Goal: Task Accomplishment & Management: Complete application form

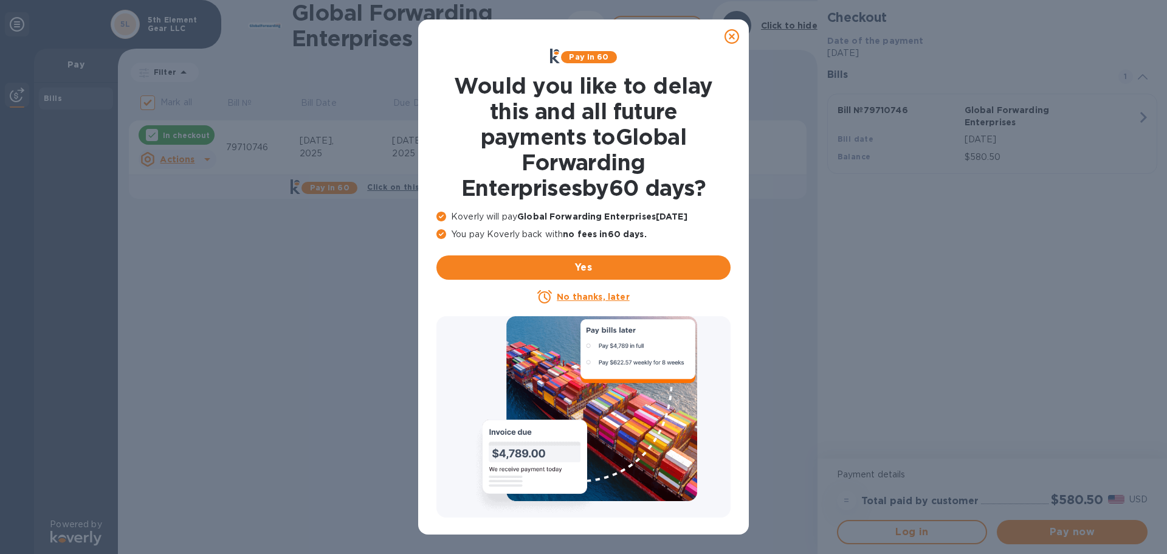
click at [729, 43] on icon at bounding box center [732, 36] width 15 height 15
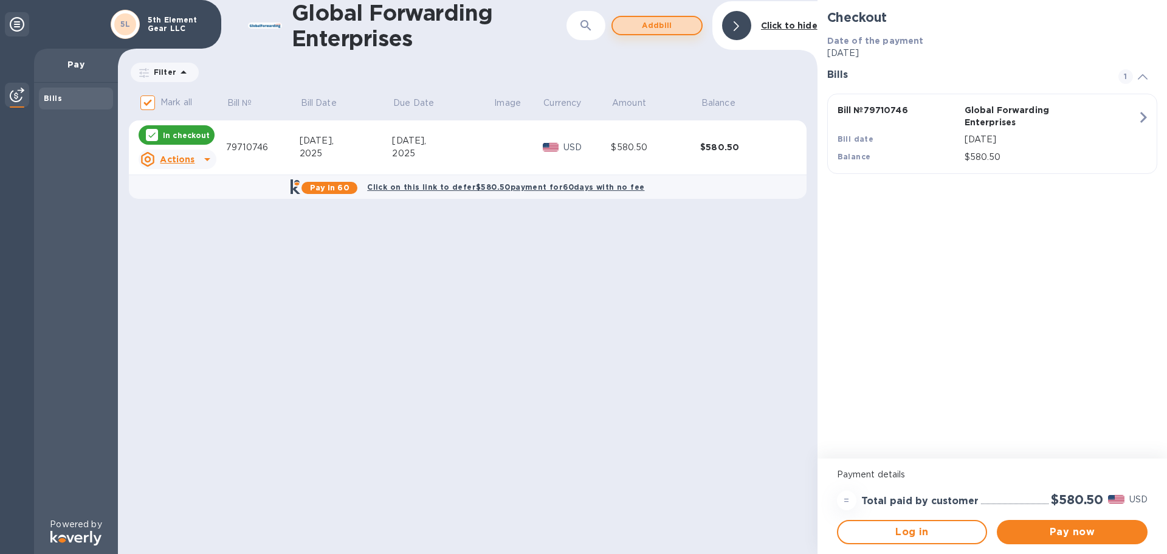
click at [668, 27] on span "Add bill" at bounding box center [657, 25] width 69 height 15
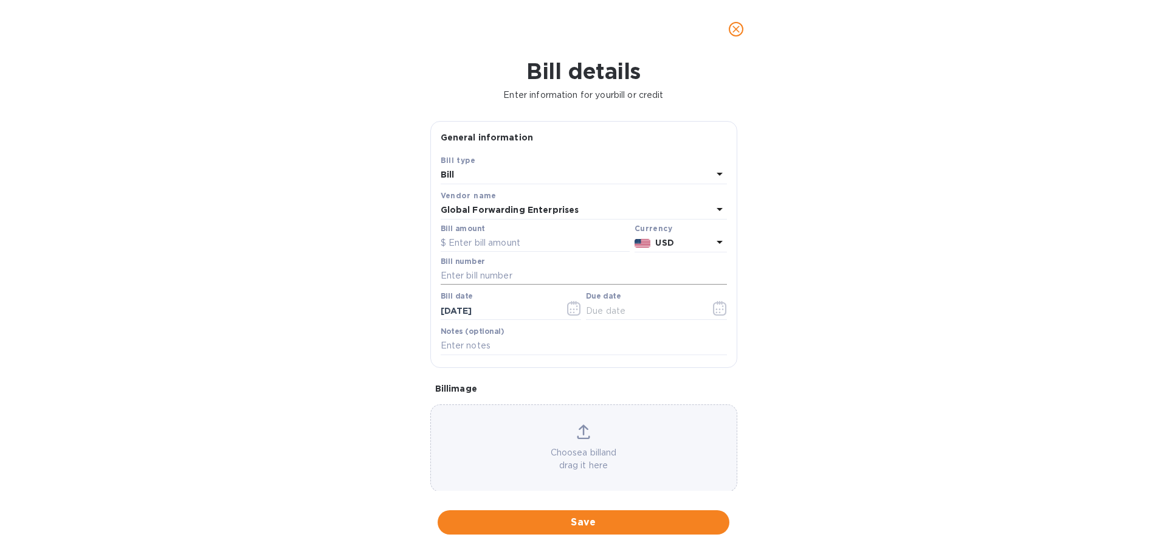
click at [477, 276] on input "text" at bounding box center [584, 276] width 286 height 18
paste input "$463.26"
type input "$463.26"
drag, startPoint x: 489, startPoint y: 275, endPoint x: 433, endPoint y: 273, distance: 56.6
click at [433, 272] on div "Save Bill type Bill Vendor name Global Forwarding Enterprises Bill amount Curre…" at bounding box center [584, 260] width 306 height 213
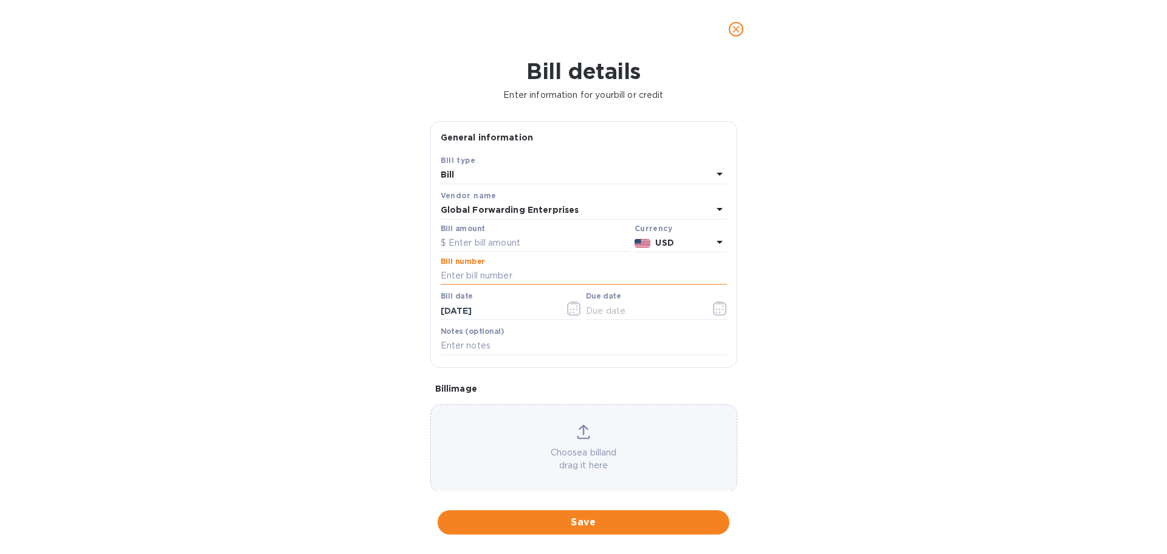
click at [511, 274] on input "text" at bounding box center [584, 276] width 286 height 18
paste input "79710742"
type input "79710742"
click at [471, 244] on input "text" at bounding box center [535, 243] width 189 height 18
type input "407.38"
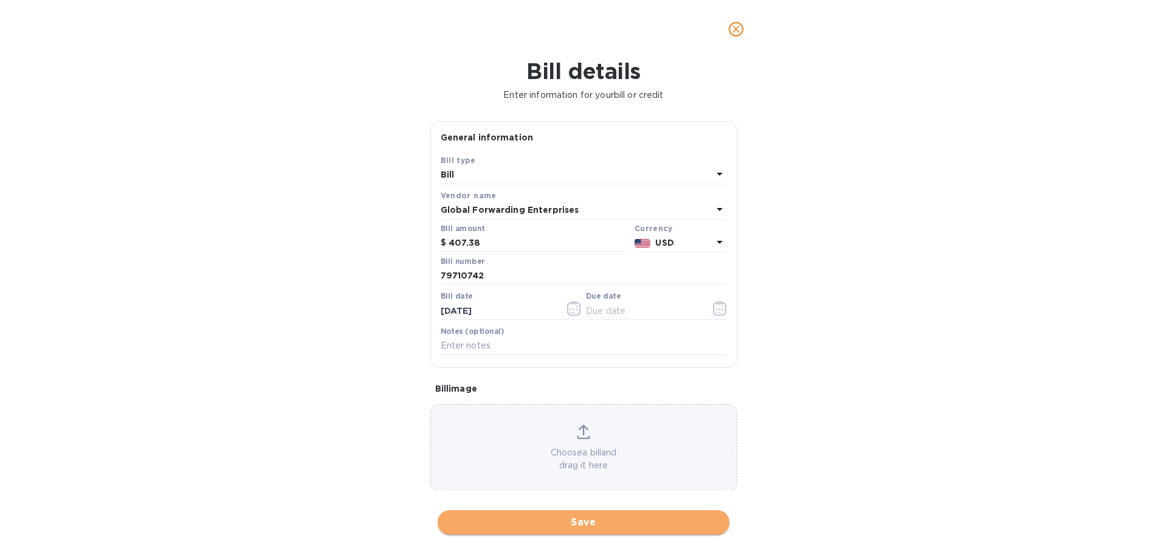
click at [549, 520] on span "Save" at bounding box center [583, 522] width 272 height 15
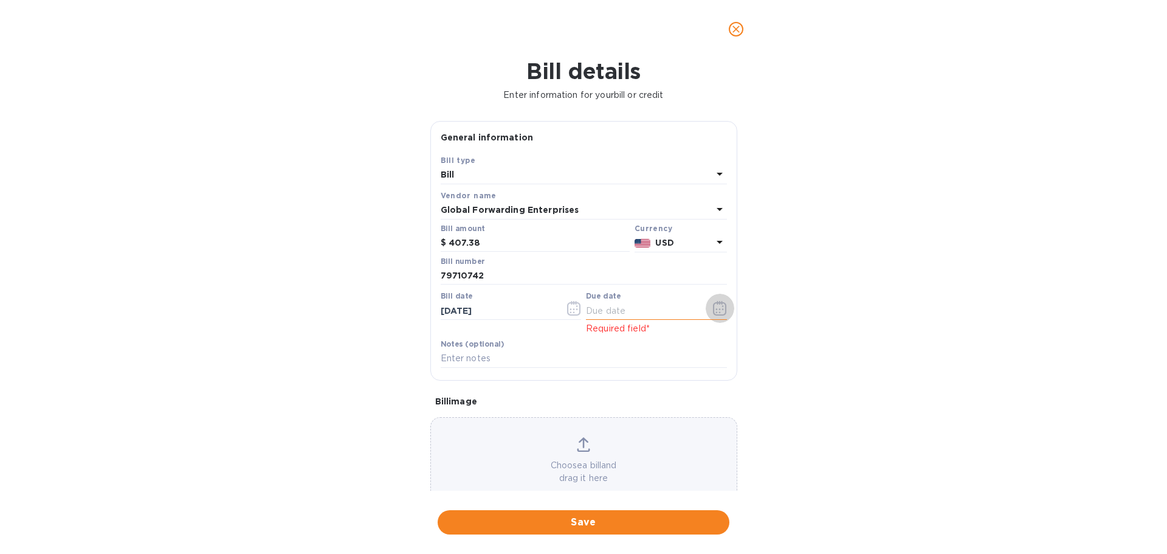
click at [722, 307] on icon "button" at bounding box center [723, 306] width 2 height 2
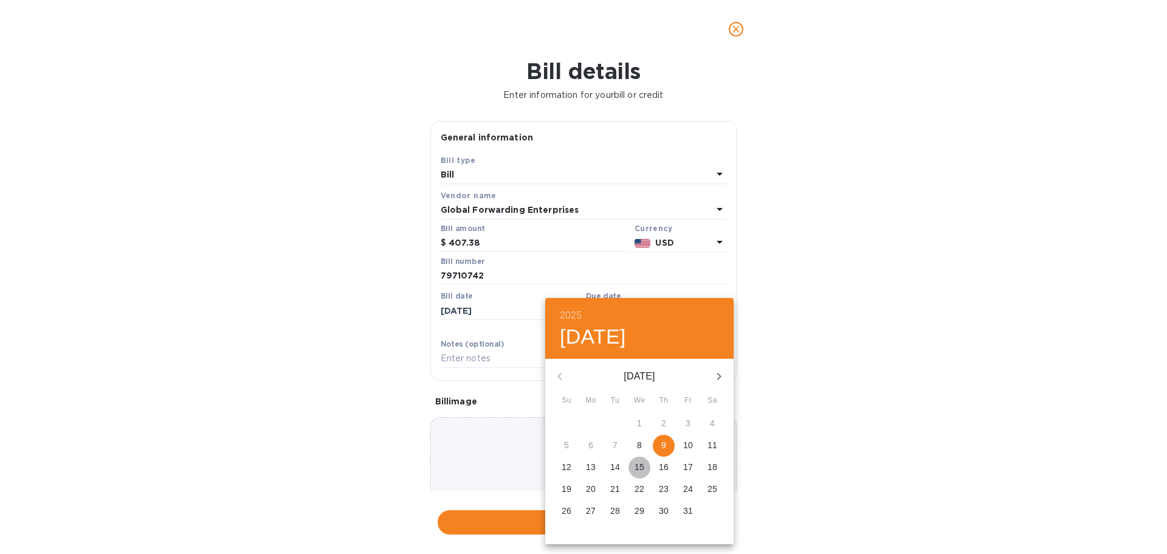
click at [637, 465] on p "15" at bounding box center [640, 467] width 10 height 12
type input "10/15/2025"
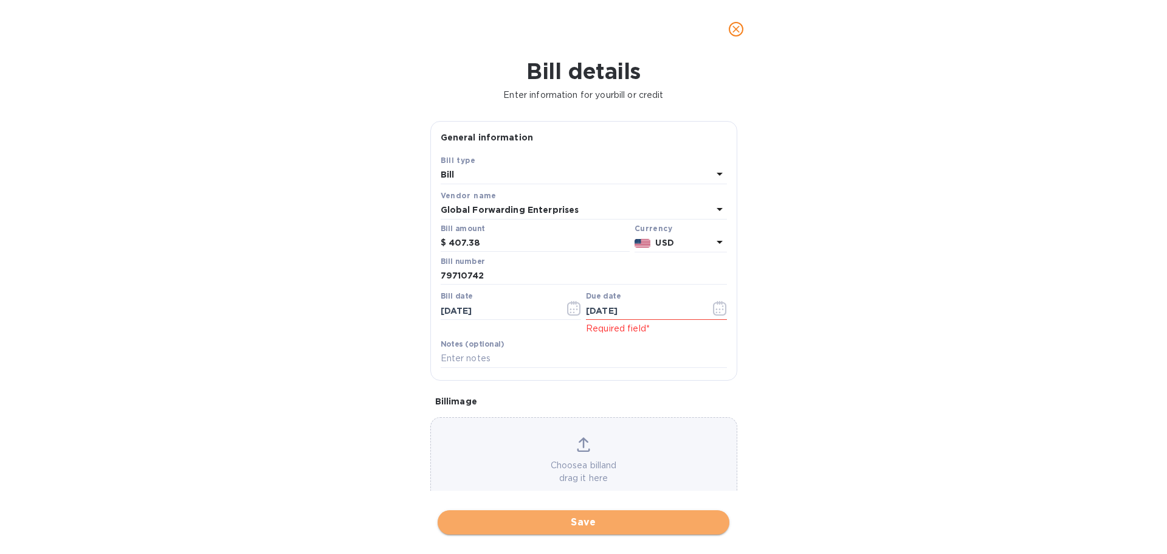
click at [575, 519] on span "Save" at bounding box center [583, 522] width 272 height 15
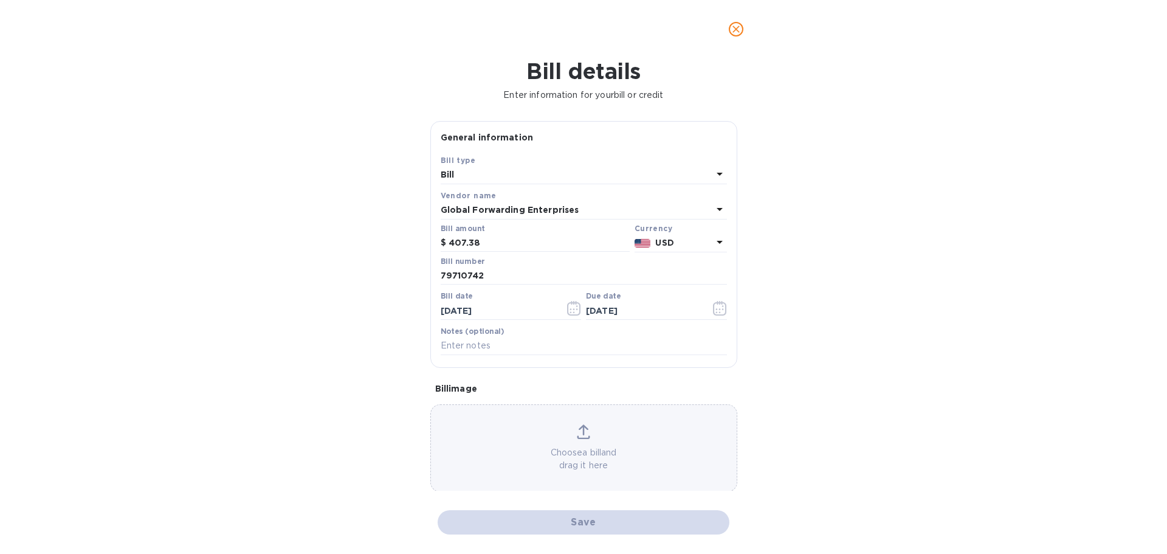
checkbox input "false"
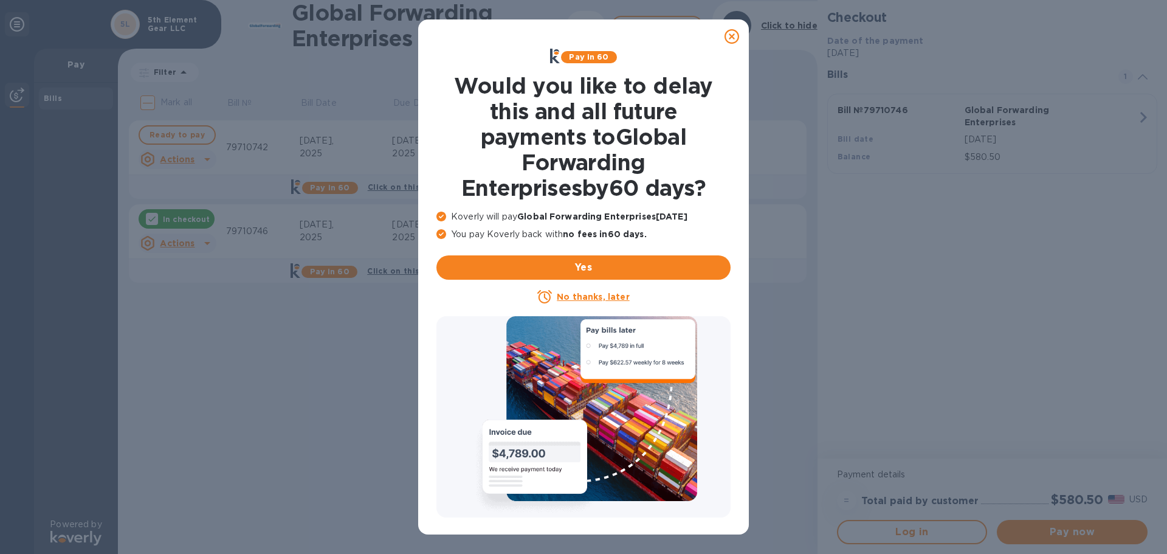
click at [733, 41] on icon at bounding box center [732, 36] width 15 height 15
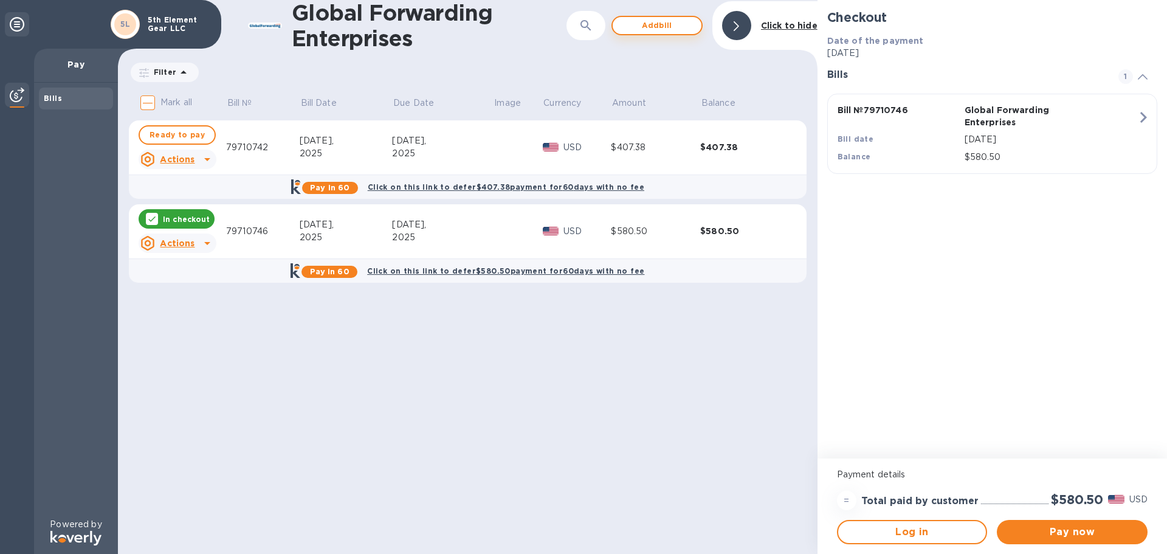
click at [664, 23] on span "Add bill" at bounding box center [657, 25] width 69 height 15
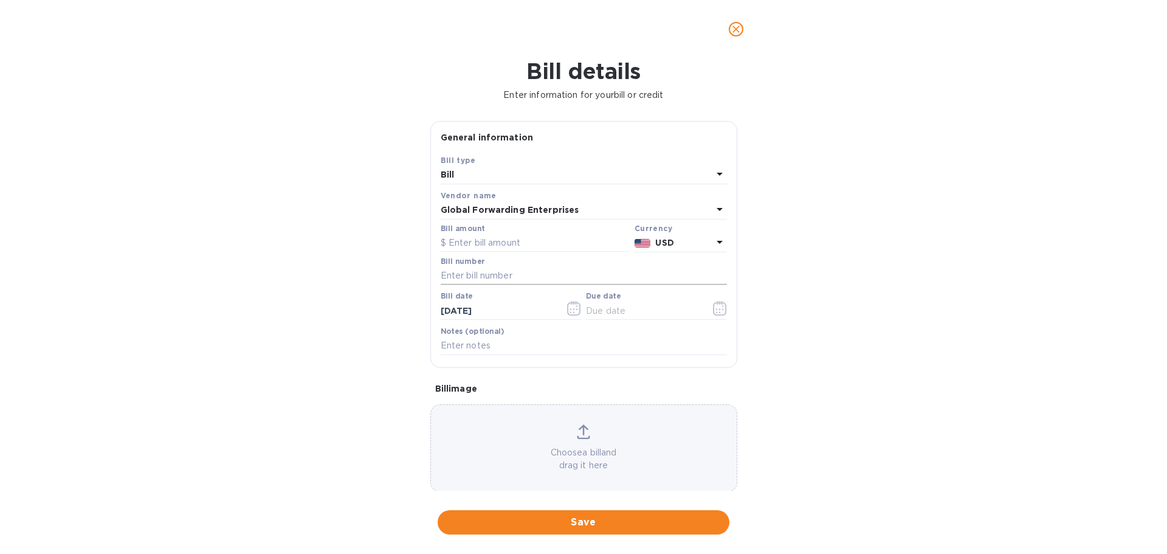
click at [471, 278] on input "text" at bounding box center [584, 276] width 286 height 18
paste input "79687367"
type input "79687367"
click at [484, 241] on input "text" at bounding box center [535, 243] width 189 height 18
type input "663.47"
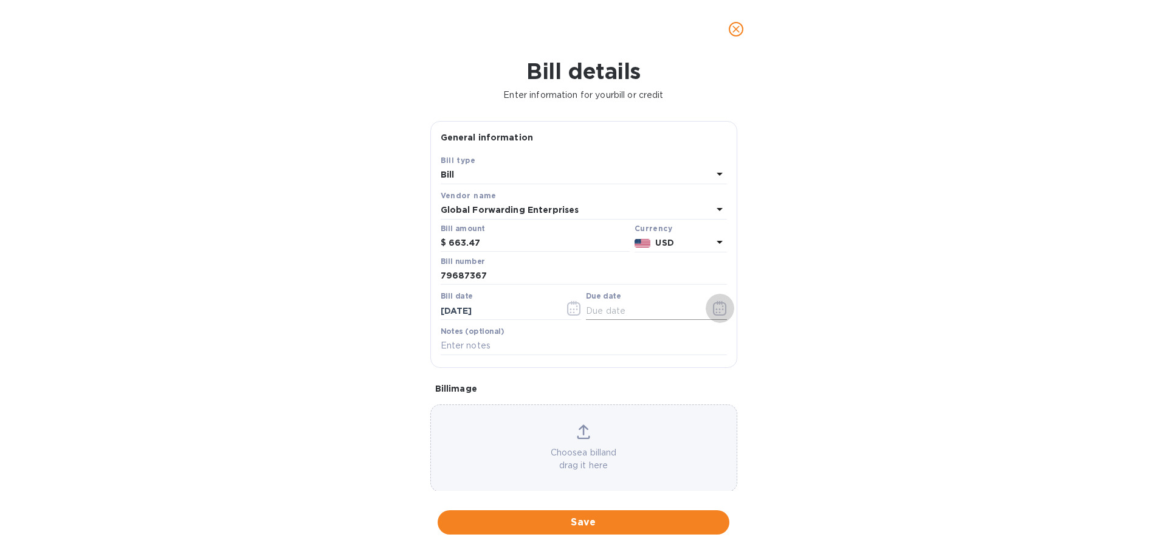
click at [713, 306] on icon "button" at bounding box center [720, 308] width 14 height 15
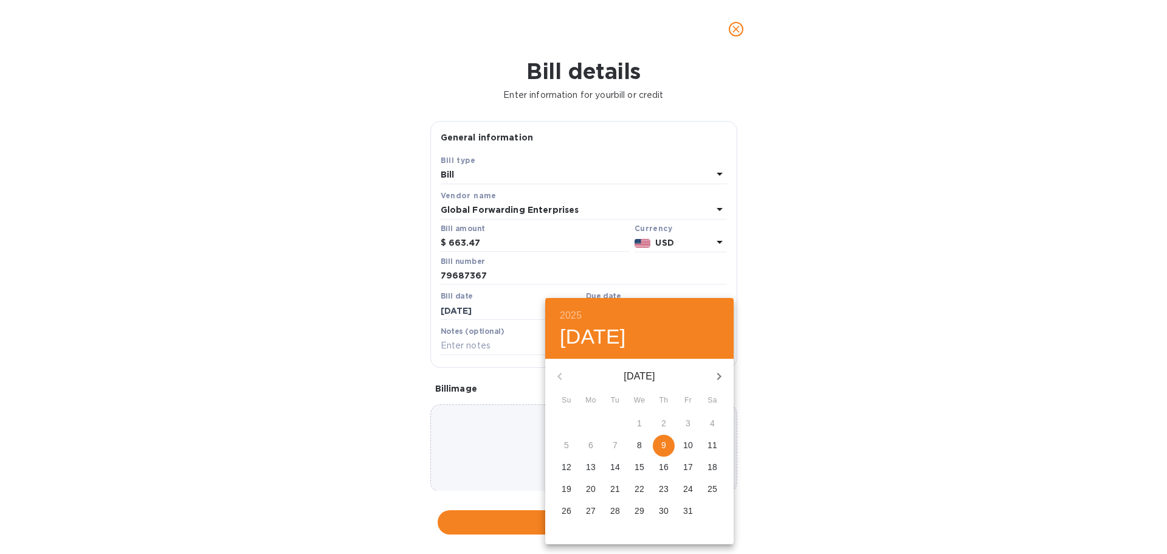
click at [666, 443] on p "9" at bounding box center [663, 445] width 5 height 12
type input "10/09/2025"
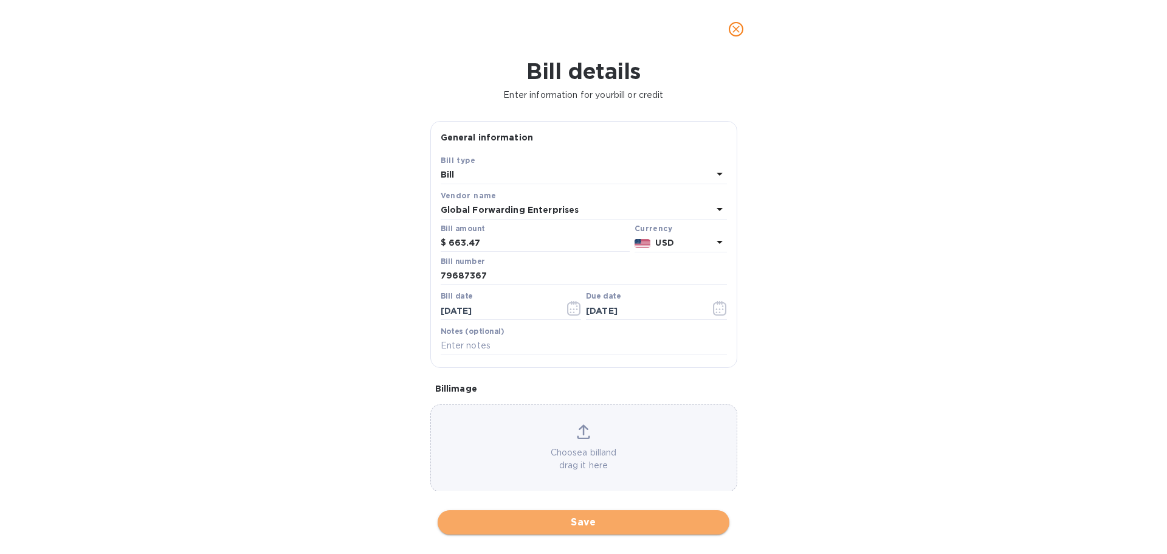
click at [585, 519] on span "Save" at bounding box center [583, 522] width 272 height 15
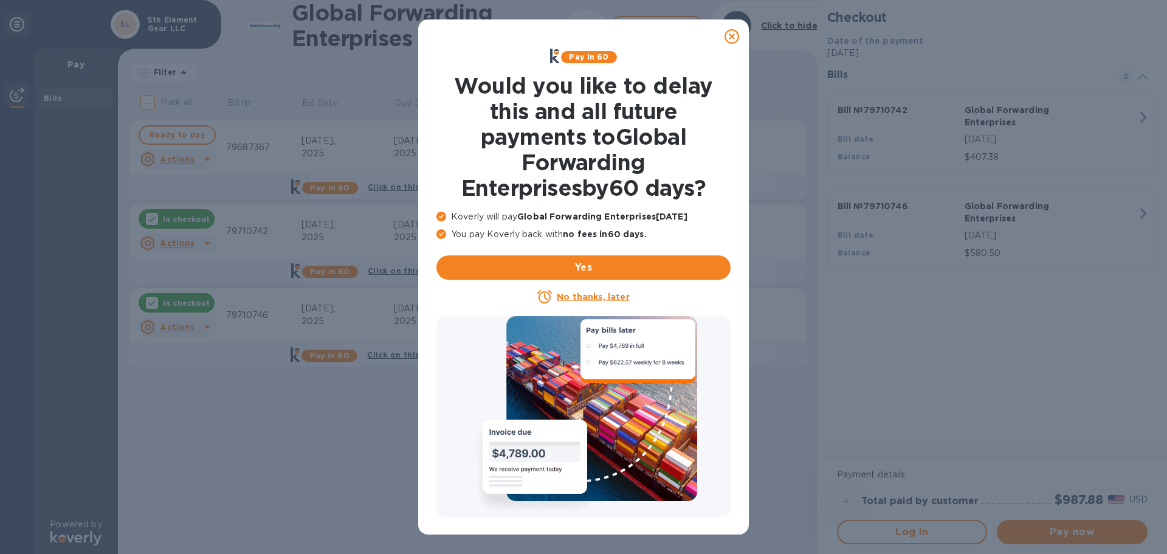
click at [735, 38] on icon at bounding box center [732, 36] width 15 height 15
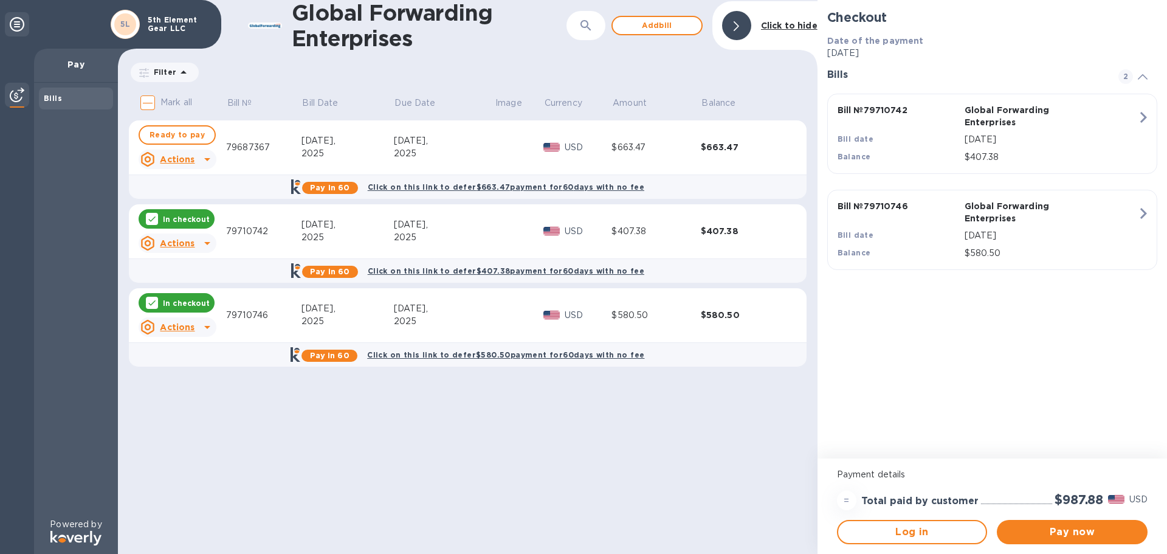
click at [172, 219] on p "In checkout" at bounding box center [186, 219] width 47 height 10
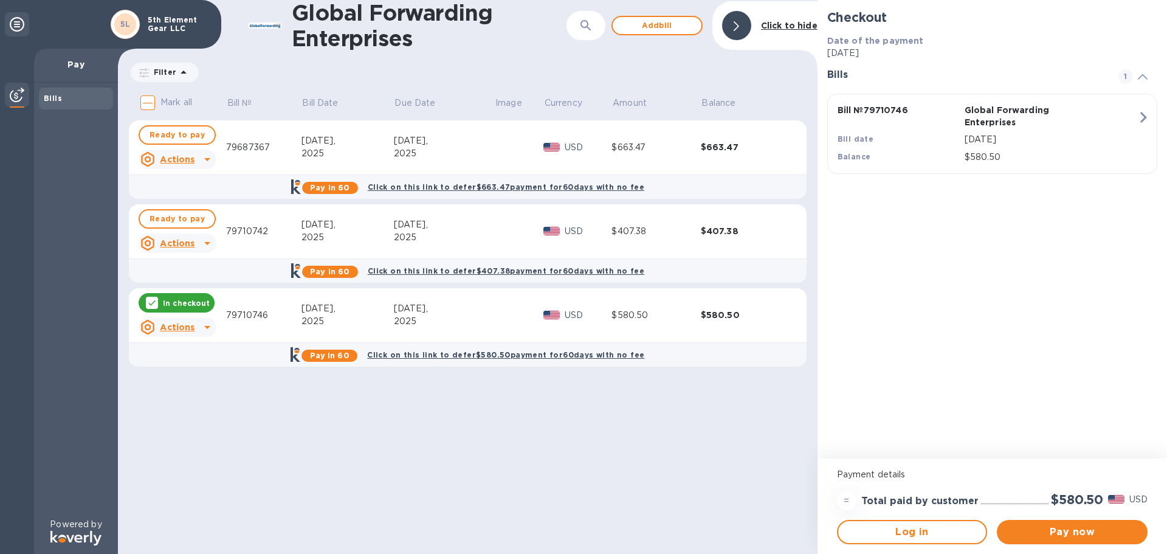
click at [178, 304] on p "In checkout" at bounding box center [186, 303] width 47 height 10
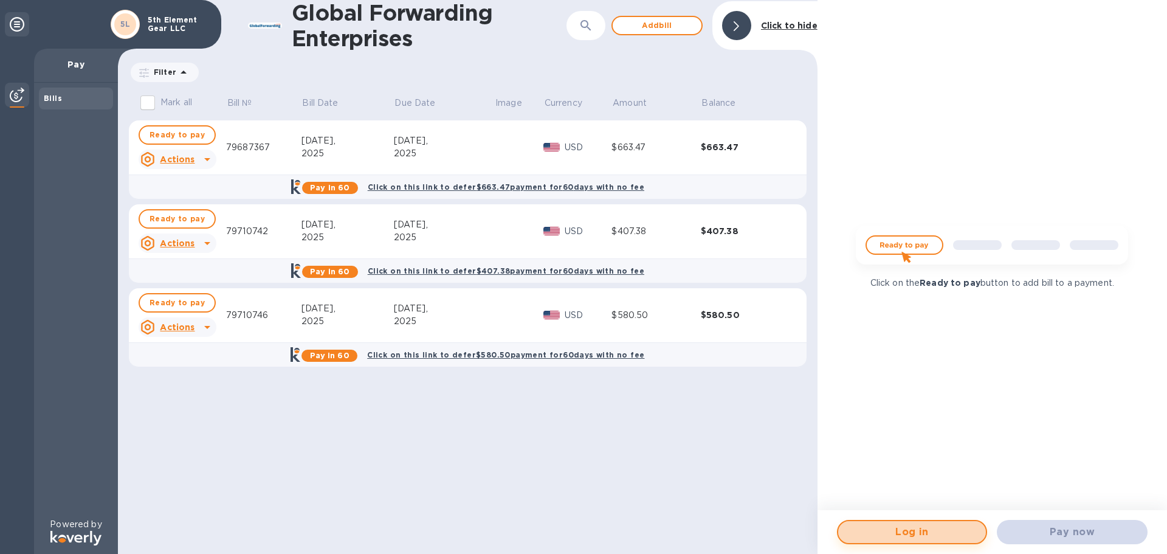
click at [924, 532] on span "Log in" at bounding box center [912, 532] width 129 height 15
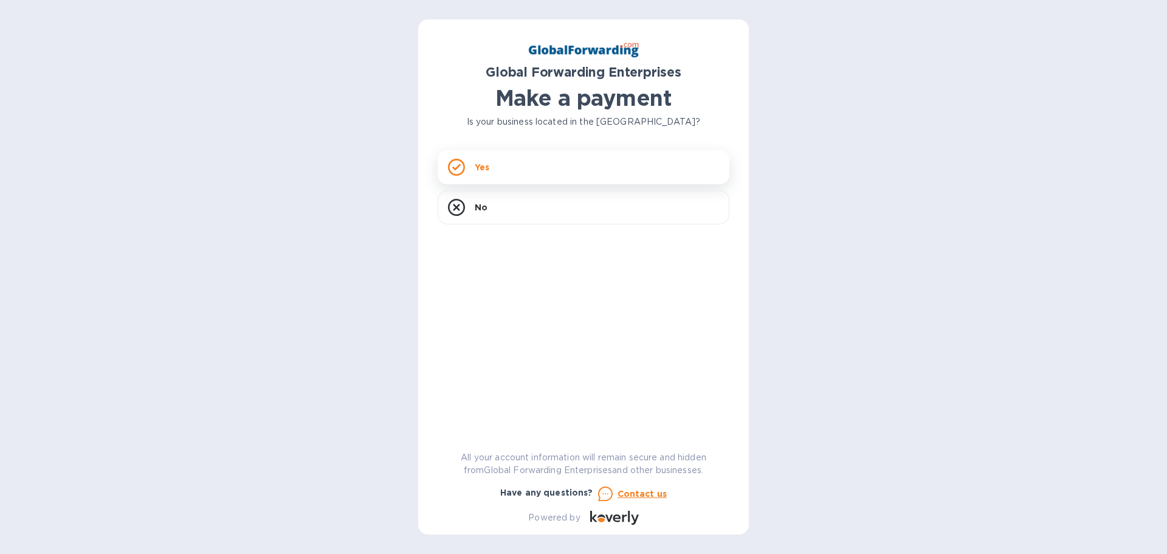
click at [460, 164] on icon at bounding box center [456, 167] width 17 height 17
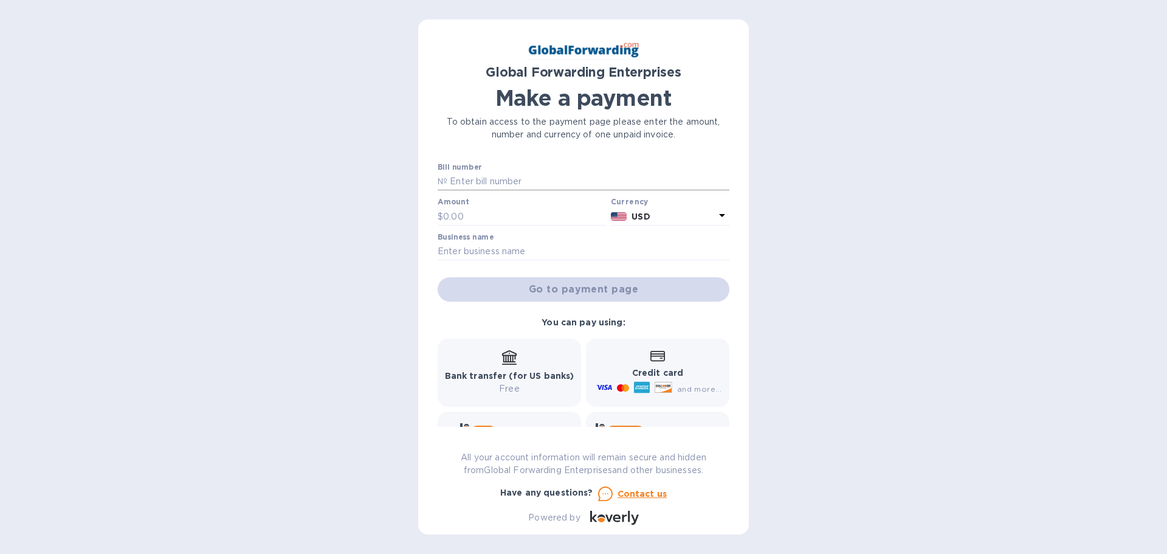
click at [489, 179] on input "text" at bounding box center [588, 182] width 282 height 18
paste input "79710746"
type input "79710746"
click at [480, 212] on input "text" at bounding box center [524, 216] width 163 height 18
type input "850.50"
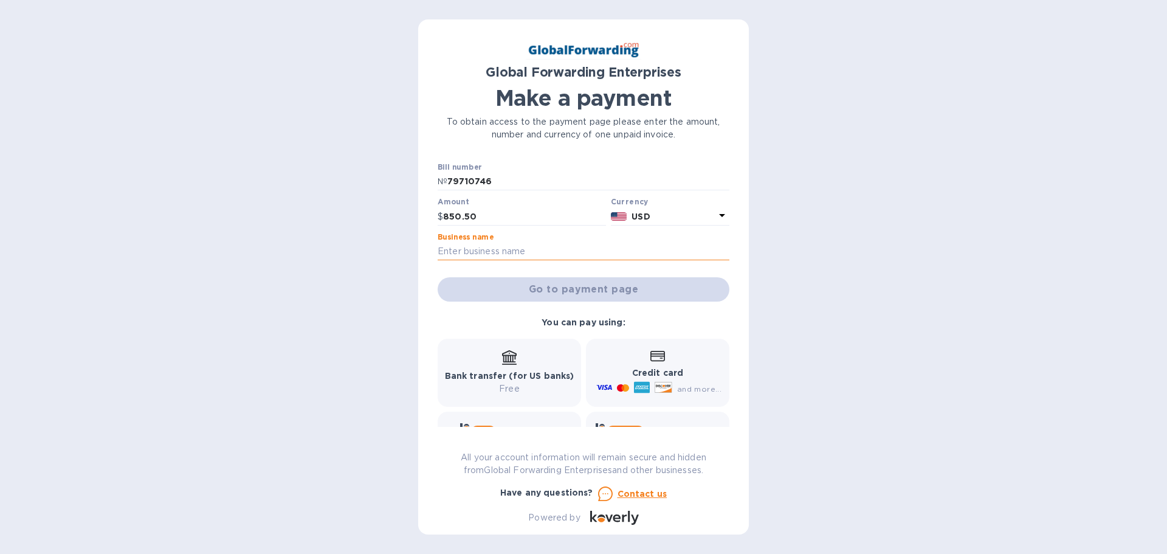
click at [481, 254] on input "text" at bounding box center [584, 252] width 292 height 18
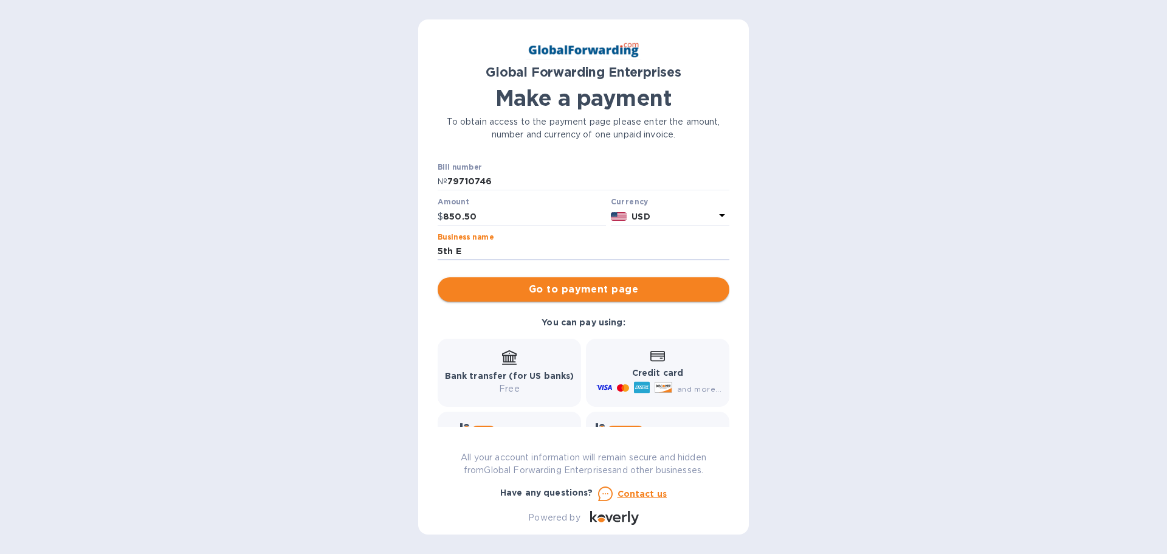
type input "5th Element Gear LLC"
click at [495, 287] on span "Go to payment page" at bounding box center [583, 289] width 272 height 15
